Goal: Find specific page/section: Find specific page/section

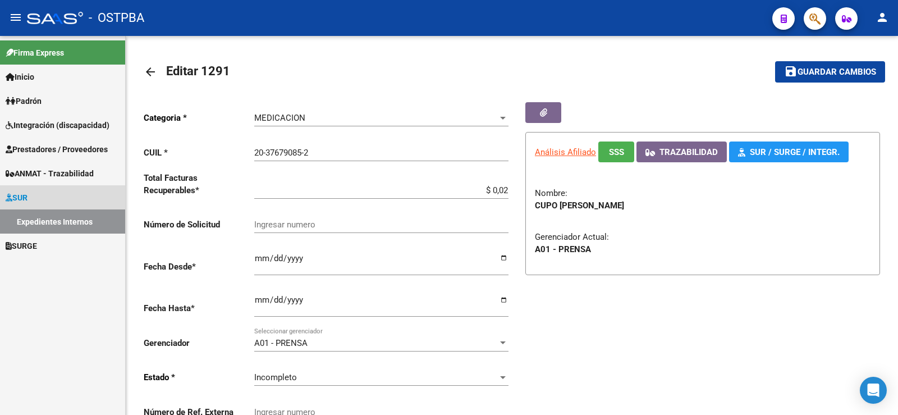
click at [71, 220] on link "Expedientes Internos" at bounding box center [62, 221] width 125 height 24
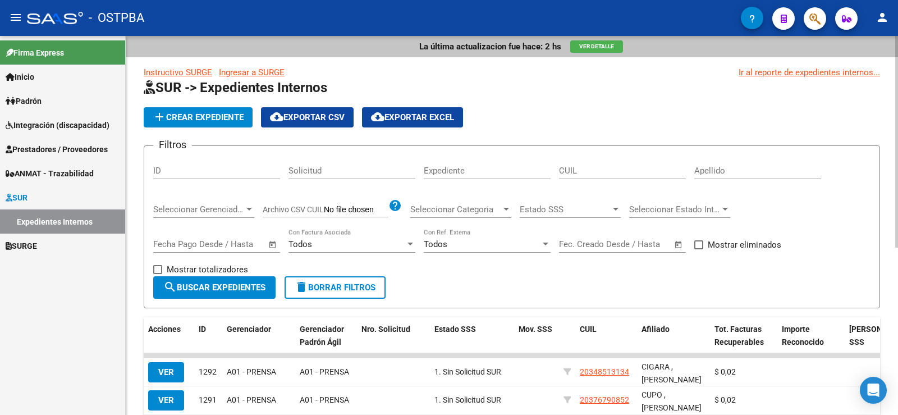
click at [729, 173] on input "Apellido" at bounding box center [757, 171] width 127 height 10
drag, startPoint x: 711, startPoint y: 169, endPoint x: 755, endPoint y: 172, distance: 43.9
click at [755, 172] on input "[PERSON_NAME]" at bounding box center [757, 171] width 127 height 10
type input "[PERSON_NAME]"
click at [232, 282] on span "search Buscar Expedientes" at bounding box center [214, 287] width 102 height 10
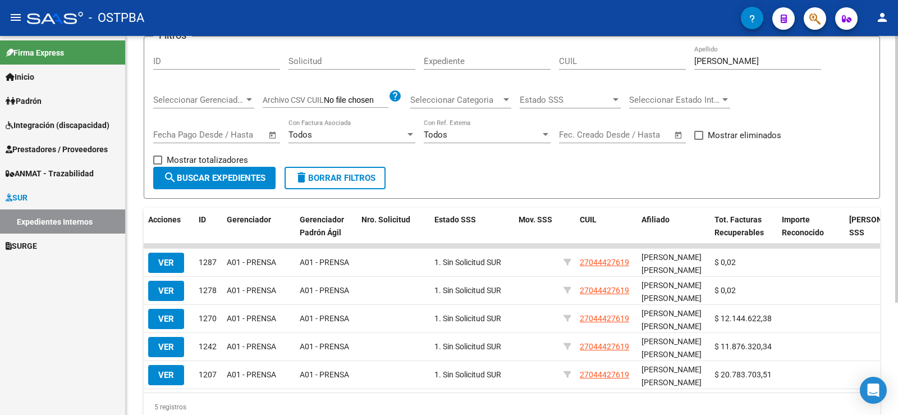
scroll to position [112, 0]
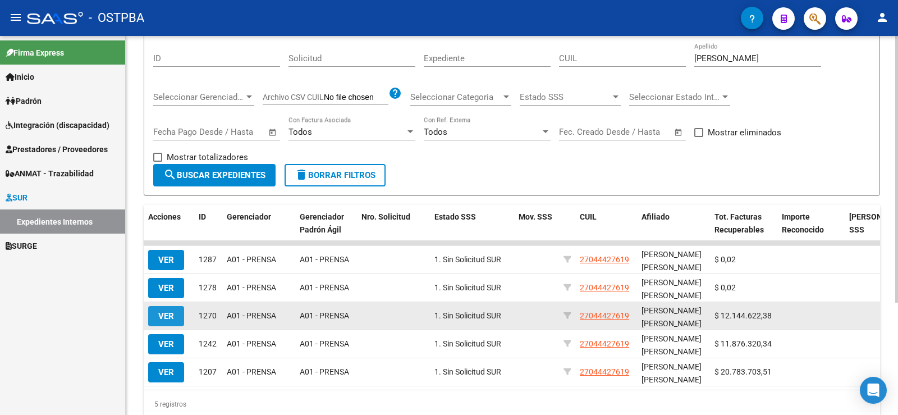
click at [169, 316] on span "VER" at bounding box center [166, 316] width 16 height 10
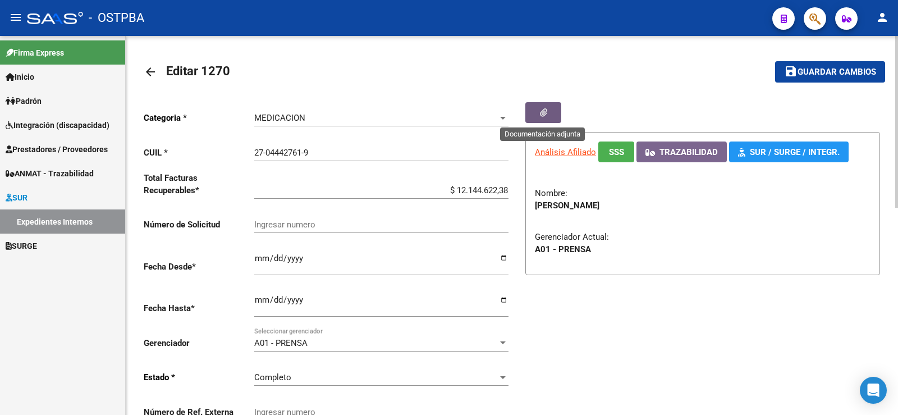
click at [545, 113] on icon "button" at bounding box center [543, 112] width 7 height 8
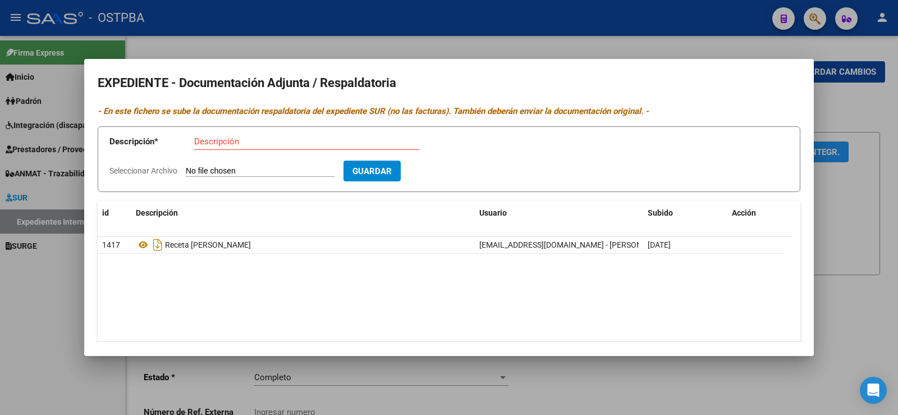
click at [26, 289] on div at bounding box center [449, 207] width 898 height 415
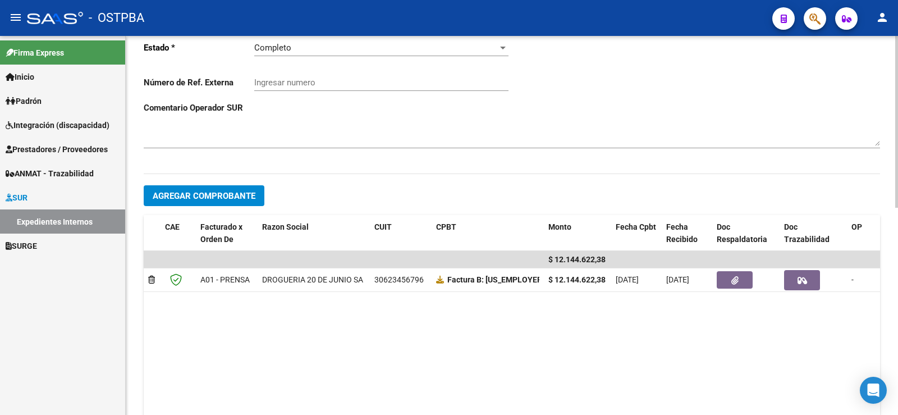
scroll to position [337, 0]
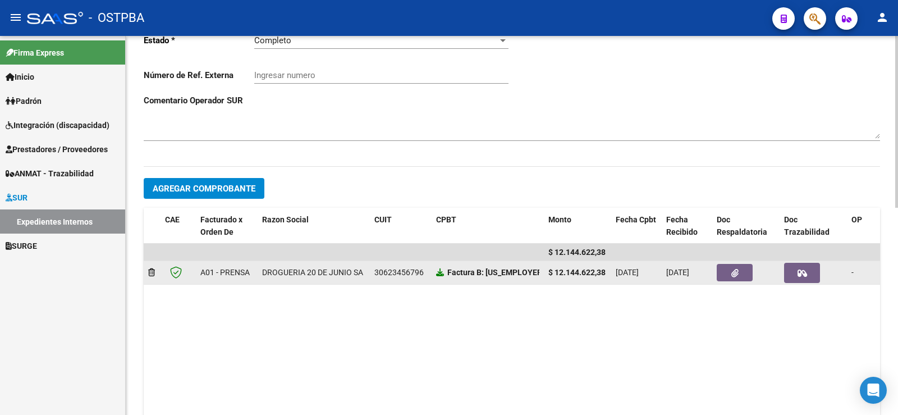
click at [439, 271] on icon at bounding box center [440, 272] width 8 height 8
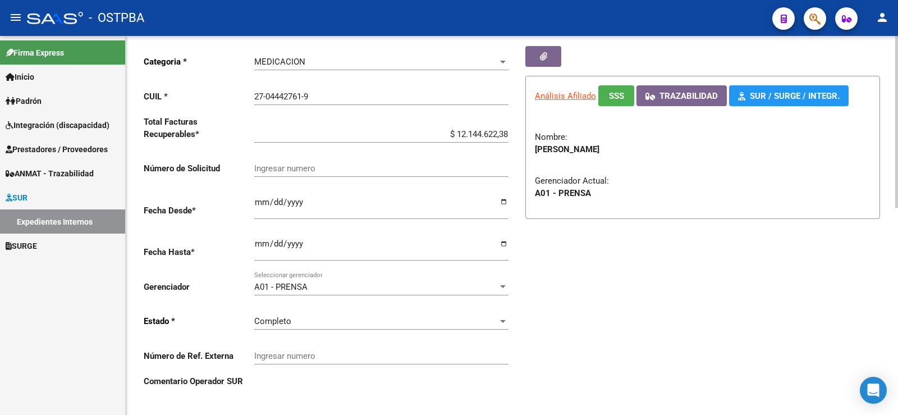
scroll to position [0, 0]
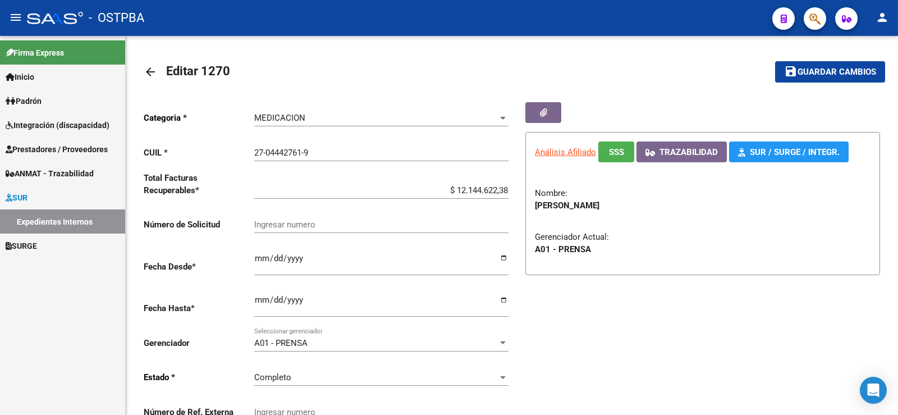
click at [0, 25] on mat-toolbar "menu - OSTPBA person" at bounding box center [449, 18] width 898 height 36
